Goal: Transaction & Acquisition: Purchase product/service

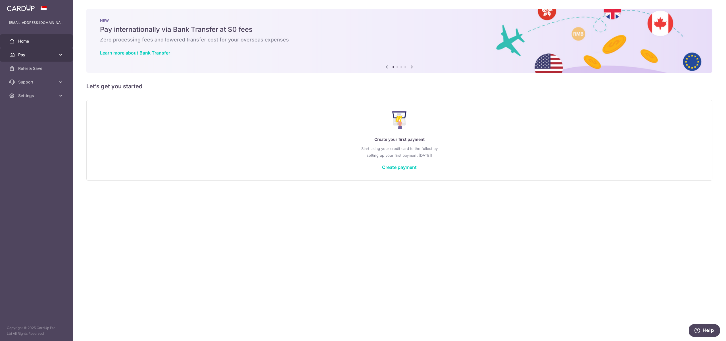
click at [39, 57] on span "Pay" at bounding box center [37, 55] width 38 height 6
click at [43, 119] on span "Refer & Save" at bounding box center [37, 117] width 38 height 6
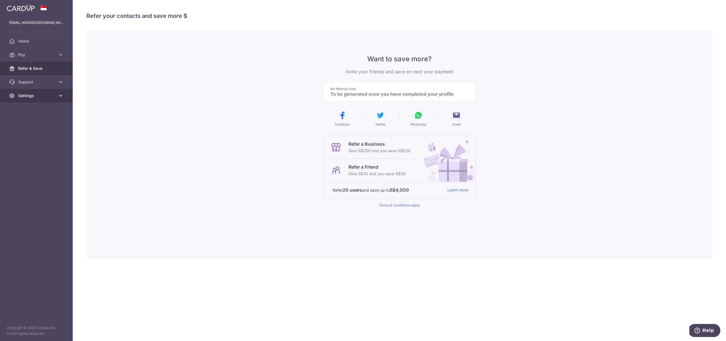
click at [34, 93] on span "Settings" at bounding box center [37, 96] width 38 height 6
click at [33, 107] on span "Account" at bounding box center [37, 110] width 38 height 6
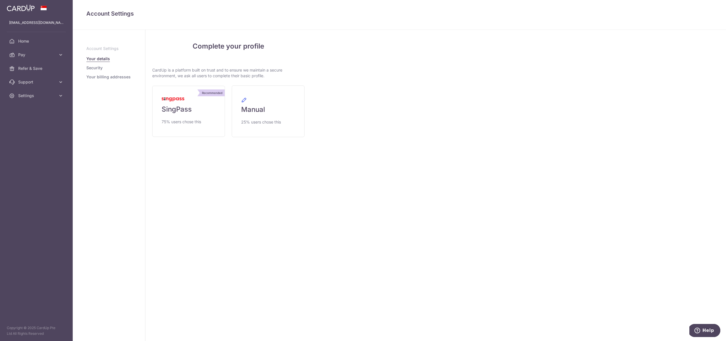
click at [97, 67] on link "Security" at bounding box center [94, 68] width 16 height 6
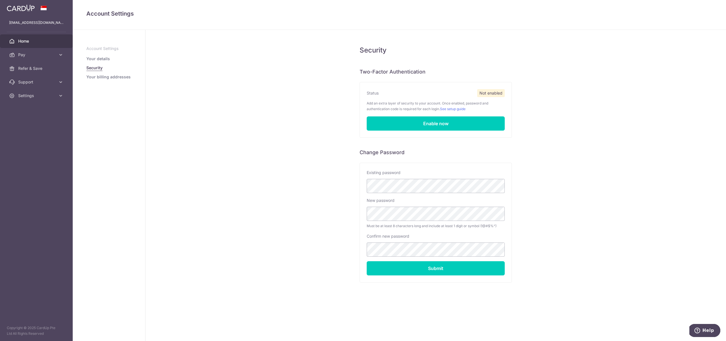
click at [29, 43] on span "Home" at bounding box center [37, 41] width 38 height 6
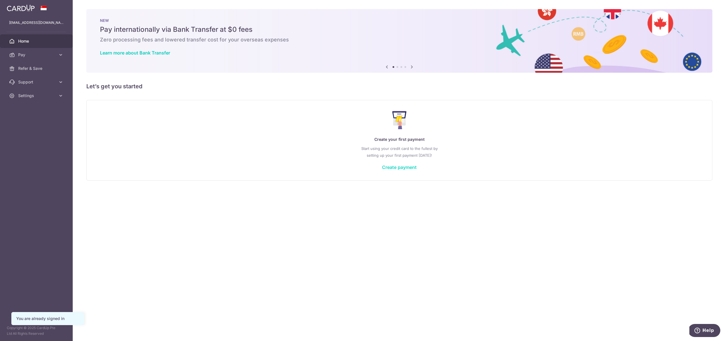
click at [406, 169] on link "Create payment" at bounding box center [399, 168] width 35 height 6
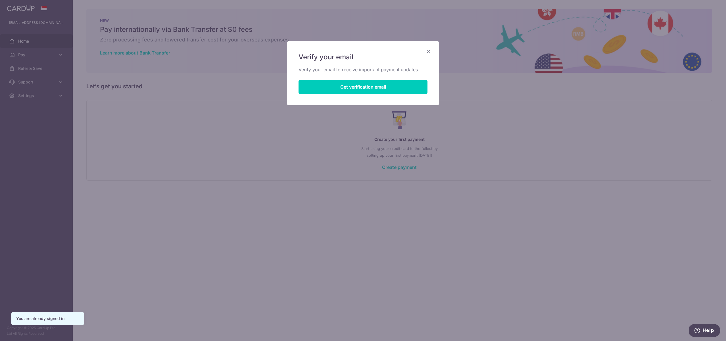
click at [430, 49] on icon "Close" at bounding box center [428, 51] width 7 height 7
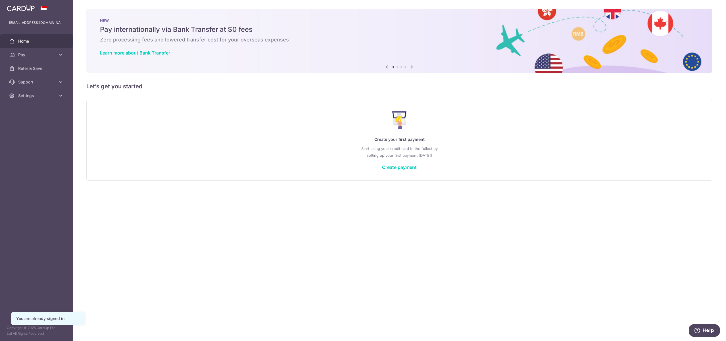
click at [30, 26] on div "yiblewong@gmail.com" at bounding box center [36, 23] width 73 height 14
click at [42, 98] on span "Settings" at bounding box center [37, 96] width 38 height 6
click at [28, 124] on span "Logout" at bounding box center [37, 123] width 38 height 6
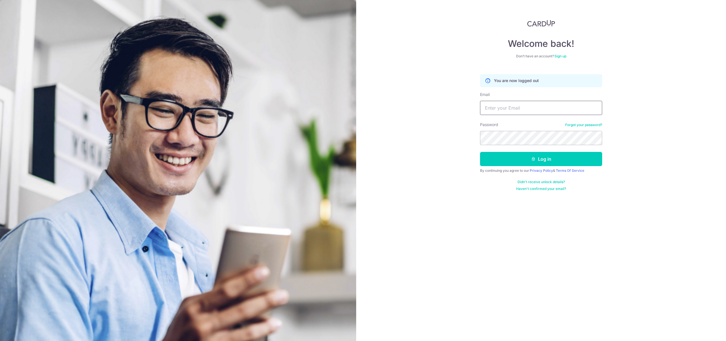
type input "yiblewong@gmail.com"
click at [538, 126] on div "Password Forgot your password?" at bounding box center [541, 133] width 122 height 23
click at [560, 59] on div "Welcome back! Don’t have an account? Sign up You are now logged out Email yible…" at bounding box center [541, 105] width 122 height 171
click at [563, 55] on link "Sign up" at bounding box center [561, 56] width 12 height 4
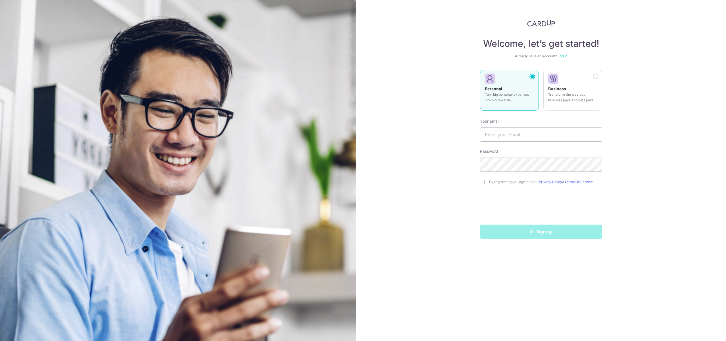
drag, startPoint x: 527, startPoint y: 25, endPoint x: 530, endPoint y: 24, distance: 4.1
click at [563, 55] on link "Log in" at bounding box center [563, 56] width 10 height 4
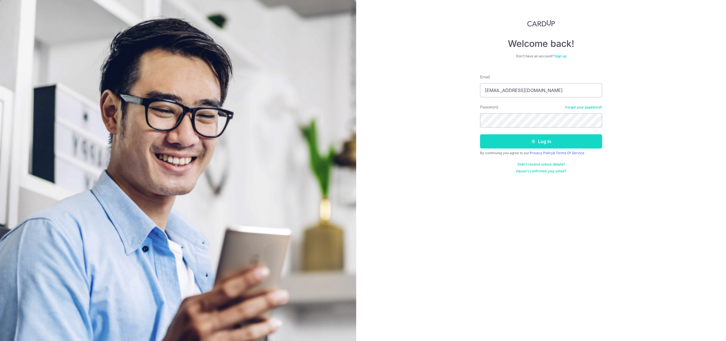
click at [538, 146] on button "Log in" at bounding box center [541, 141] width 122 height 14
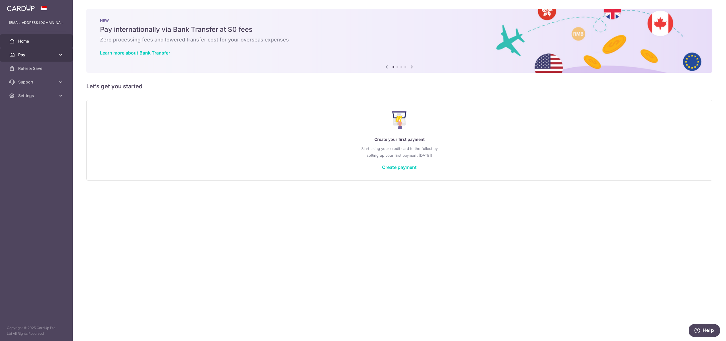
click at [27, 52] on span "Pay" at bounding box center [37, 55] width 38 height 6
click at [30, 73] on link "Payments" at bounding box center [36, 69] width 73 height 14
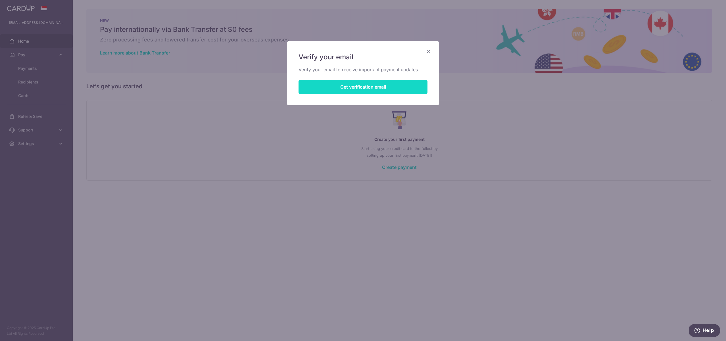
click at [349, 89] on button "Get verification email" at bounding box center [363, 87] width 129 height 14
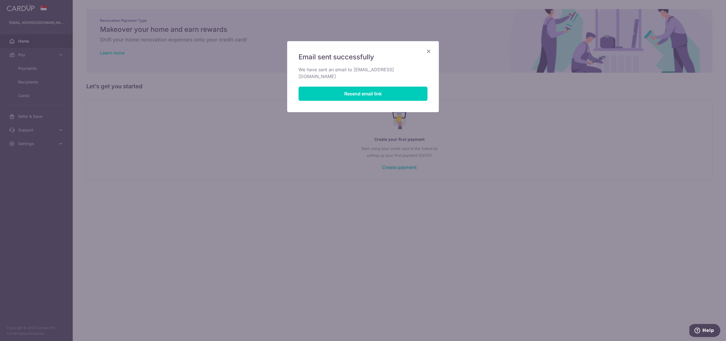
click at [428, 50] on icon "Close" at bounding box center [428, 51] width 7 height 7
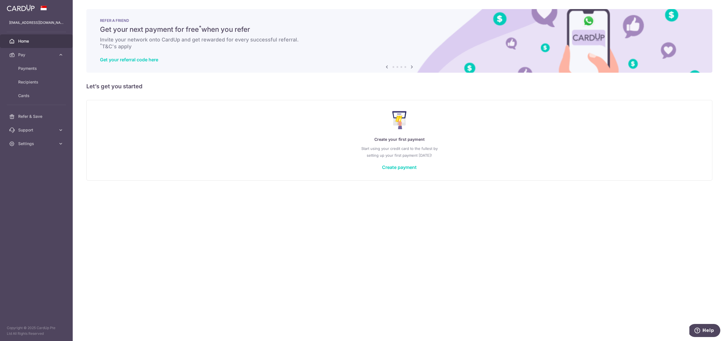
click at [43, 39] on span "Home" at bounding box center [37, 41] width 38 height 6
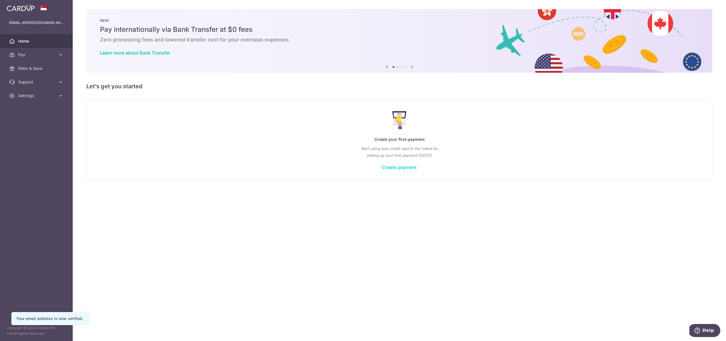
click at [394, 165] on link "Create payment" at bounding box center [399, 168] width 35 height 6
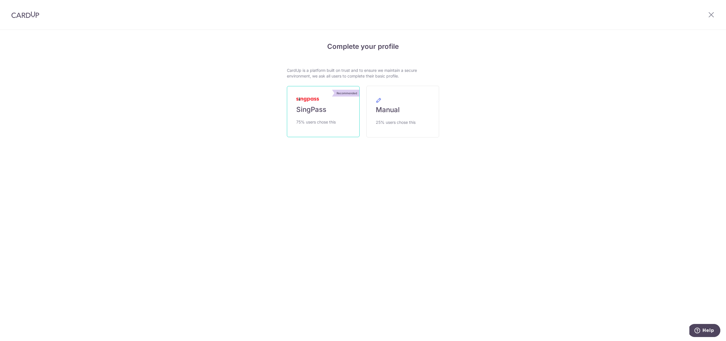
click at [330, 123] on span "75% users chose this" at bounding box center [315, 122] width 39 height 7
